Goal: Task Accomplishment & Management: Complete application form

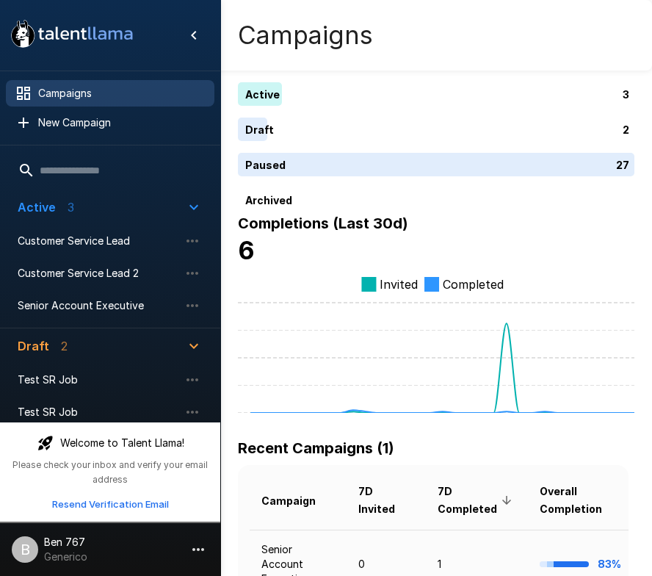
click at [192, 547] on icon "button" at bounding box center [198, 549] width 18 height 18
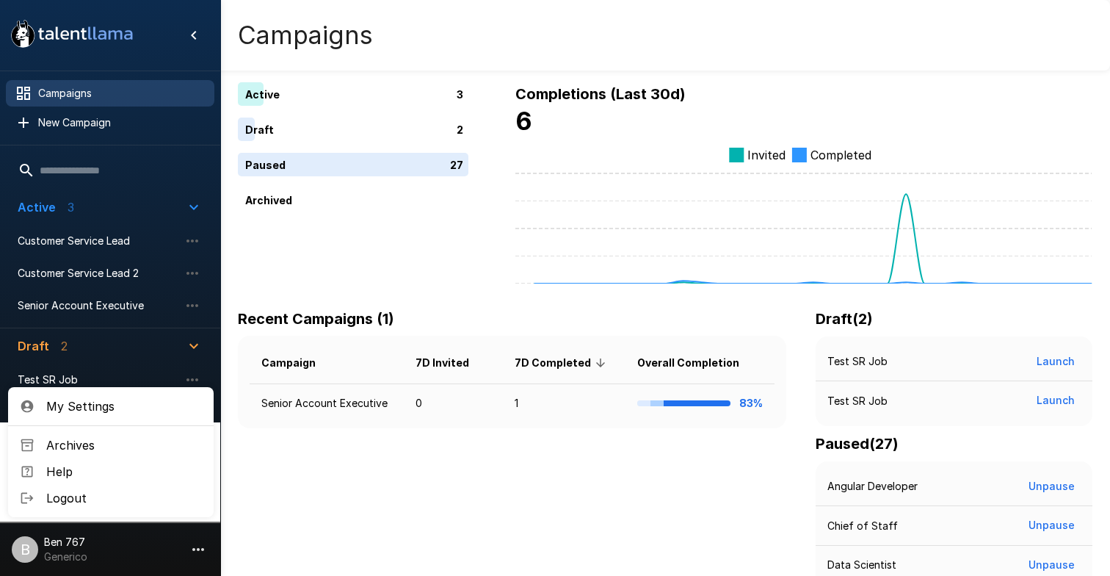
click at [135, 504] on span "Logout" at bounding box center [124, 498] width 156 height 18
